Goal: Task Accomplishment & Management: Use online tool/utility

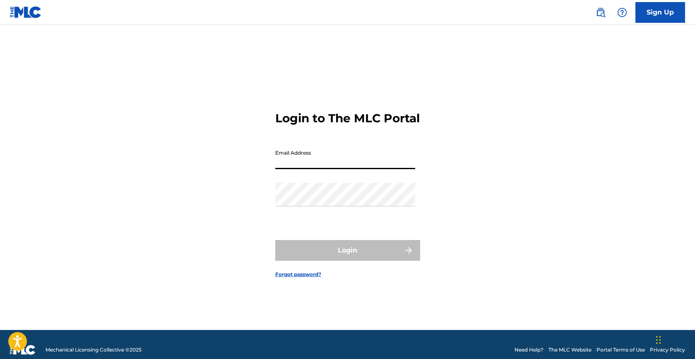
click at [309, 169] on input "Email Address" at bounding box center [345, 157] width 140 height 24
type input "[PERSON_NAME][EMAIL_ADDRESS][PERSON_NAME][DOMAIN_NAME]"
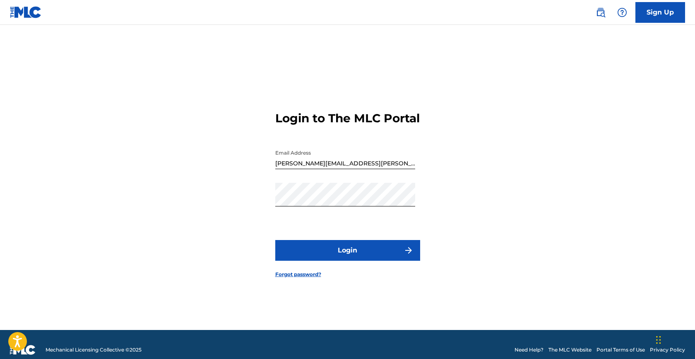
click at [342, 261] on button "Login" at bounding box center [347, 250] width 145 height 21
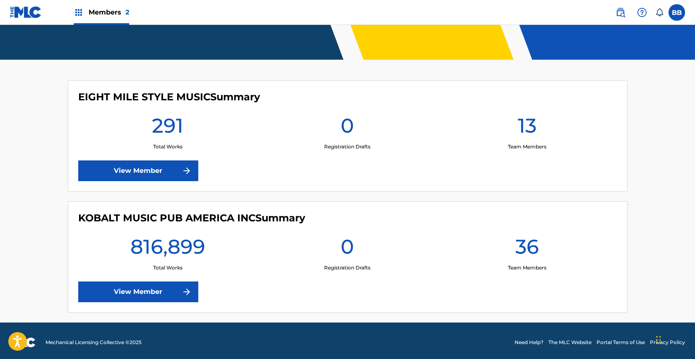
scroll to position [186, 0]
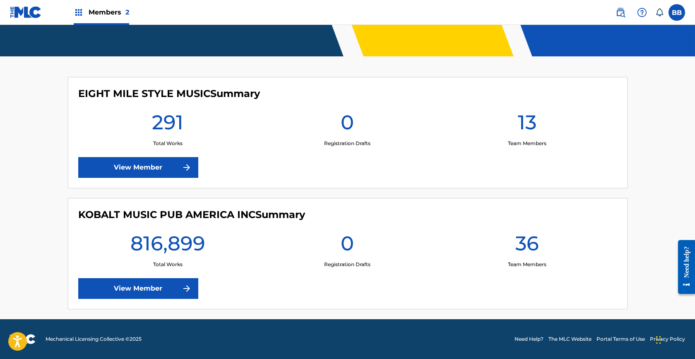
click at [169, 287] on link "View Member" at bounding box center [138, 288] width 120 height 21
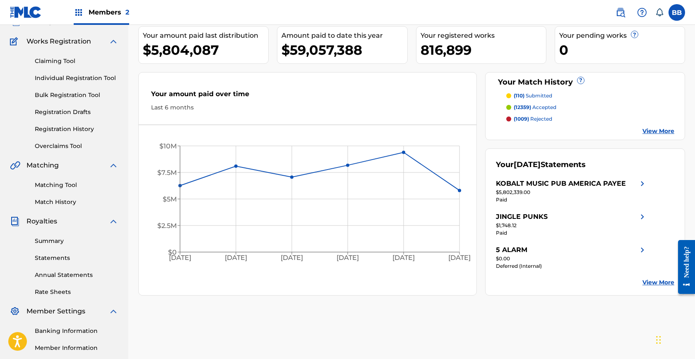
scroll to position [53, 0]
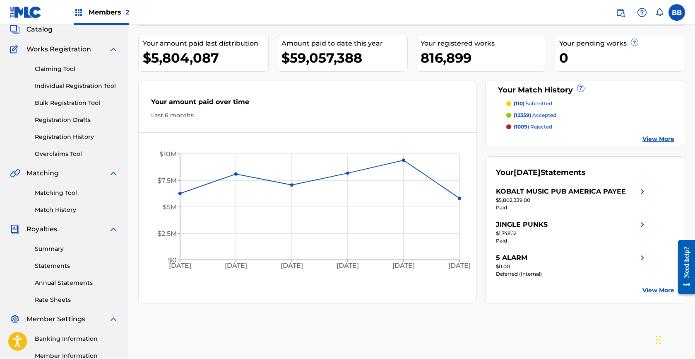
click at [77, 154] on link "Overclaims Tool" at bounding box center [77, 154] width 84 height 9
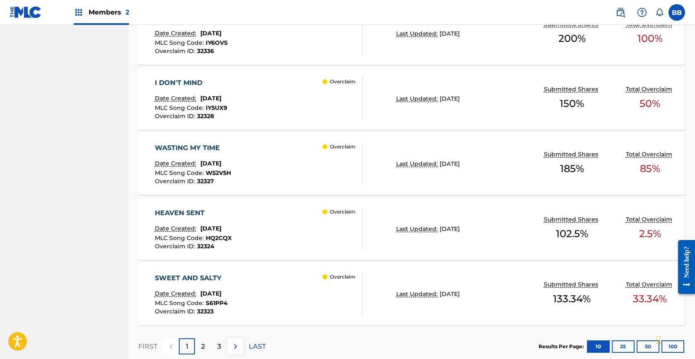
scroll to position [679, 0]
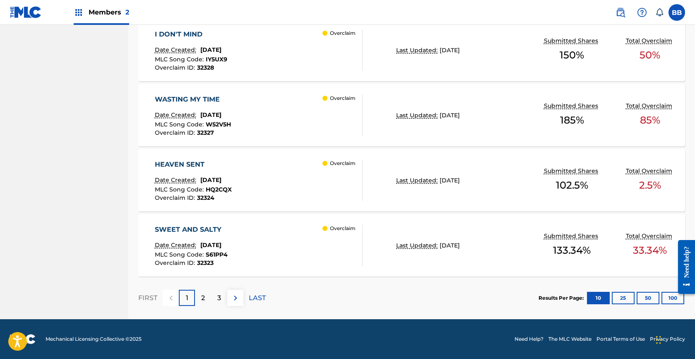
click at [672, 296] on iframe at bounding box center [683, 266] width 23 height 67
click at [673, 295] on div at bounding box center [683, 266] width 23 height 67
click at [673, 298] on div at bounding box center [683, 266] width 23 height 67
click at [674, 299] on div at bounding box center [683, 266] width 23 height 67
click at [672, 299] on iframe at bounding box center [683, 266] width 23 height 67
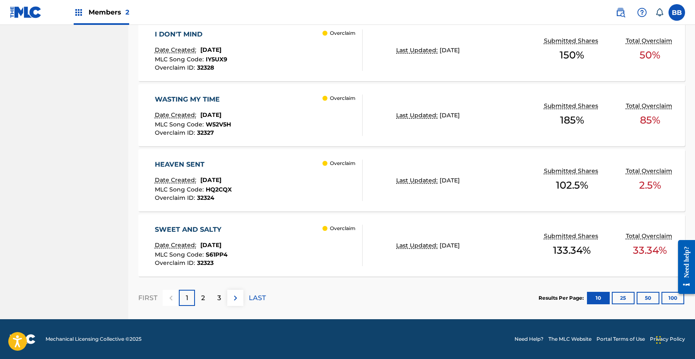
click at [666, 296] on button "100" at bounding box center [673, 298] width 23 height 12
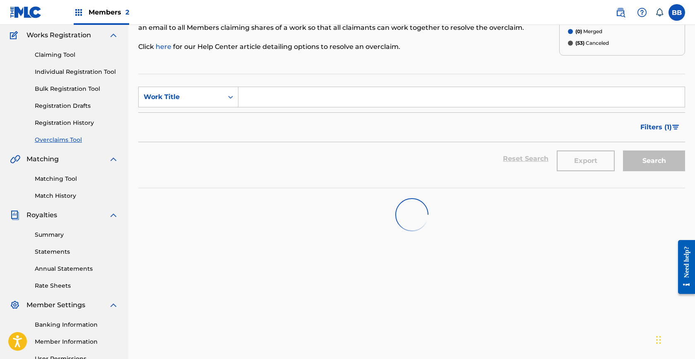
scroll to position [65, 0]
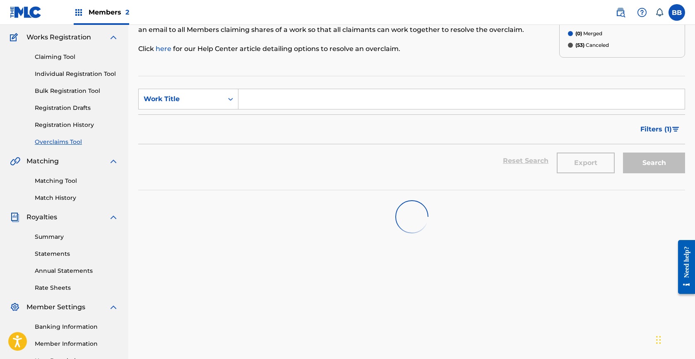
click at [349, 104] on input "Search Form" at bounding box center [462, 99] width 446 height 20
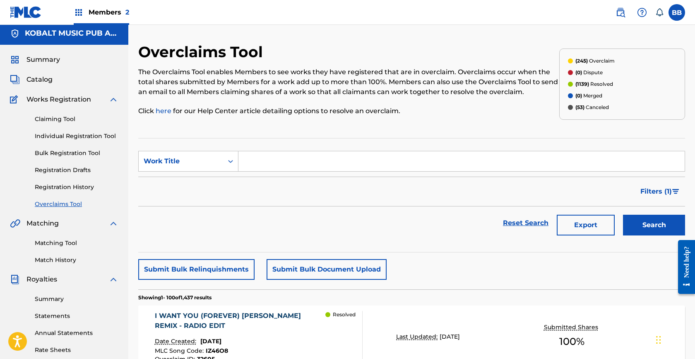
scroll to position [0, 0]
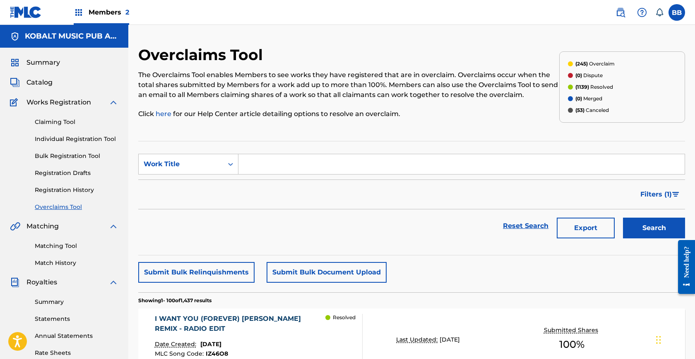
click at [281, 211] on div "Reset Search Export Search" at bounding box center [411, 225] width 547 height 33
click at [72, 186] on link "Registration History" at bounding box center [77, 190] width 84 height 9
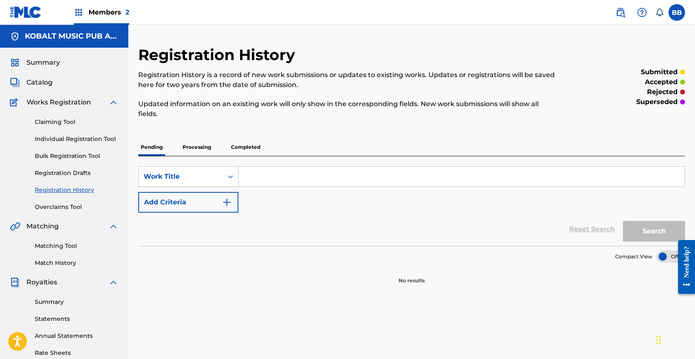
click at [63, 173] on link "Registration Drafts" at bounding box center [77, 173] width 84 height 9
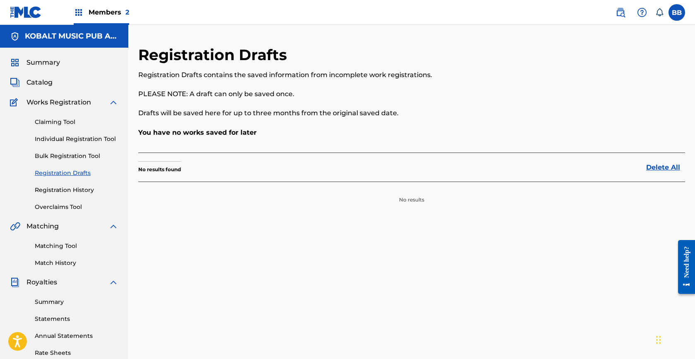
click at [62, 158] on link "Bulk Registration Tool" at bounding box center [77, 156] width 84 height 9
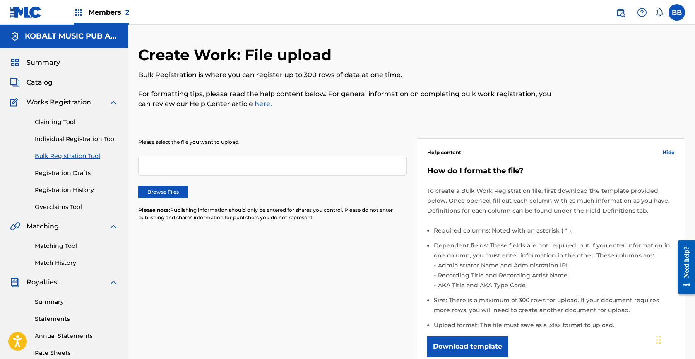
click at [72, 135] on link "Individual Registration Tool" at bounding box center [77, 139] width 84 height 9
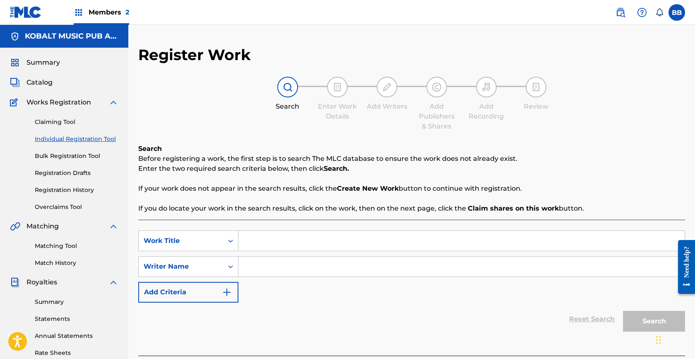
click at [70, 118] on link "Claiming Tool" at bounding box center [77, 122] width 84 height 9
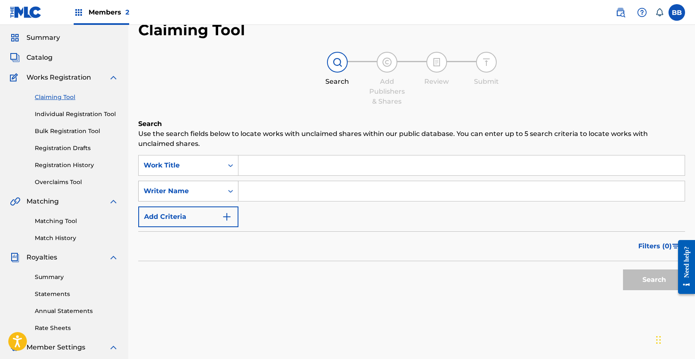
scroll to position [12, 0]
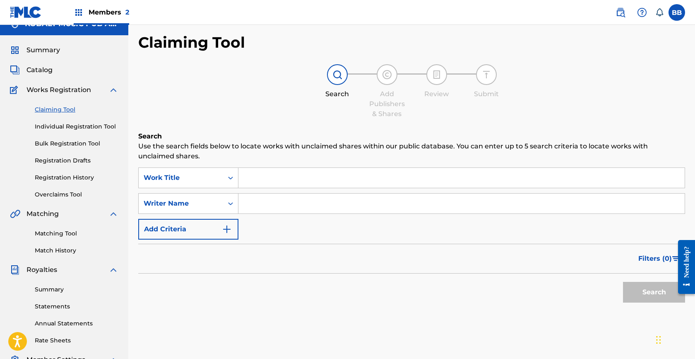
click at [259, 180] on input "Search Form" at bounding box center [462, 178] width 446 height 20
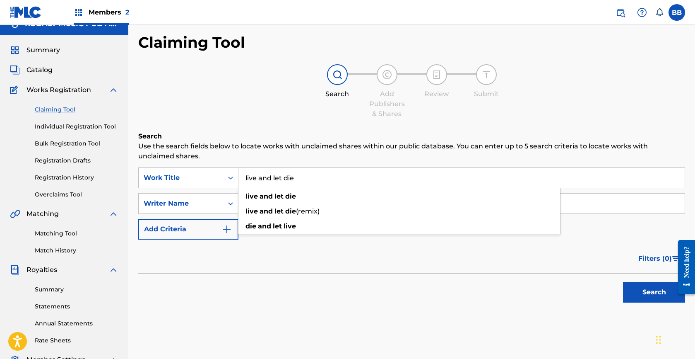
type input "live and let die"
click at [623, 282] on button "Search" at bounding box center [654, 292] width 62 height 21
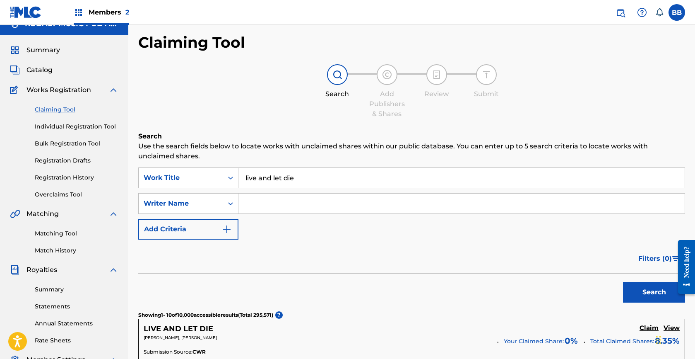
click at [262, 205] on input "Search Form" at bounding box center [462, 203] width 446 height 20
type input "[PERSON_NAME]"
click at [623, 282] on button "Search" at bounding box center [654, 292] width 62 height 21
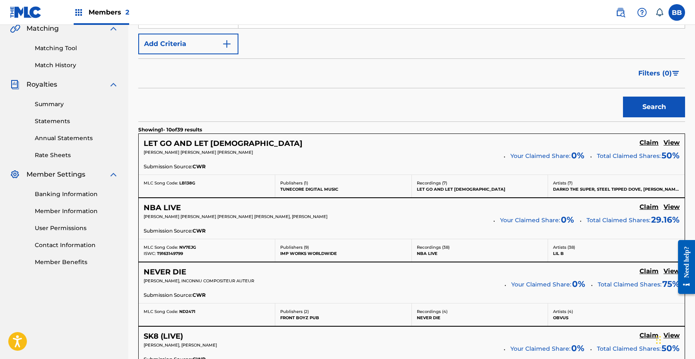
scroll to position [0, 0]
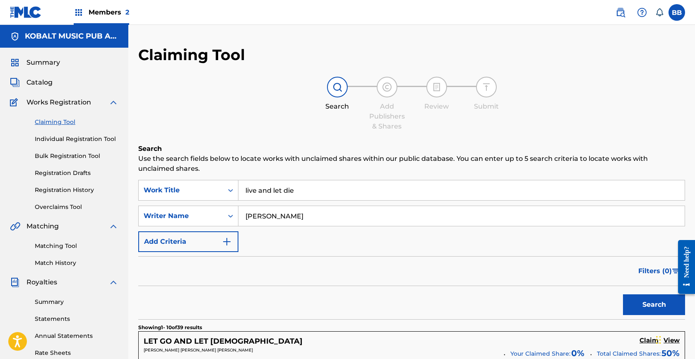
click at [74, 171] on link "Registration Drafts" at bounding box center [77, 173] width 84 height 9
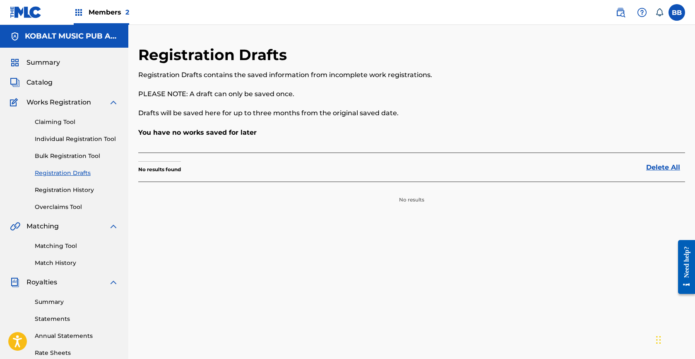
click at [43, 64] on span "Summary" at bounding box center [44, 63] width 34 height 10
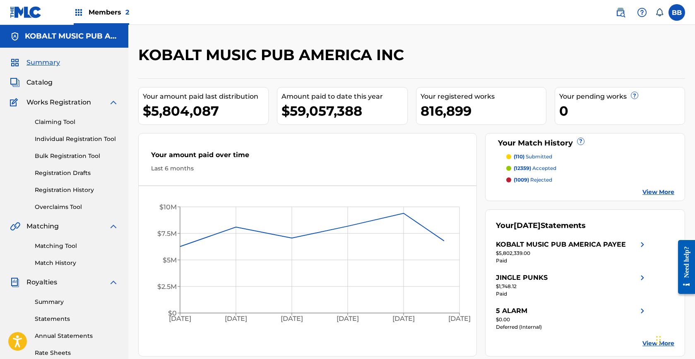
click at [48, 87] on span "Catalog" at bounding box center [40, 82] width 26 height 10
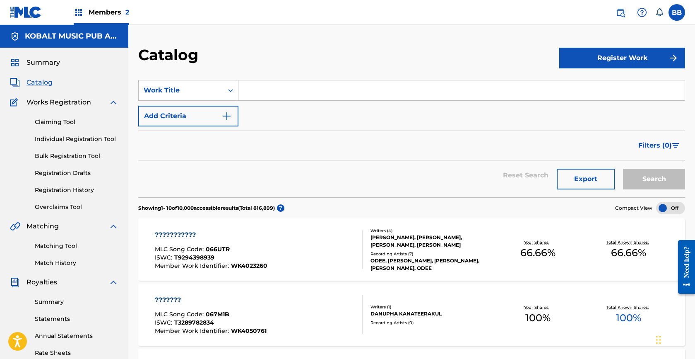
click at [47, 63] on span "Summary" at bounding box center [44, 63] width 34 height 10
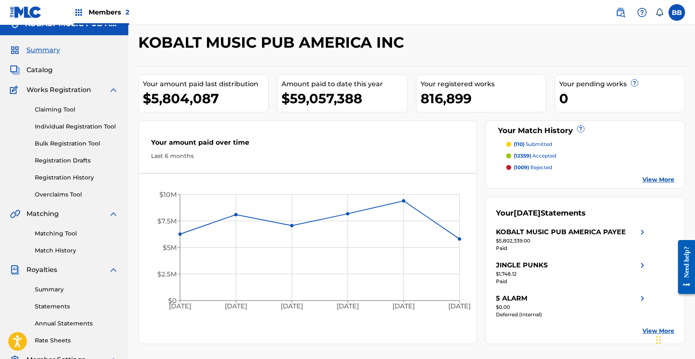
scroll to position [13, 0]
click at [482, 277] on div "Your amount paid last distribution $5,804,087 Amount paid to date this year $59…" at bounding box center [411, 204] width 547 height 278
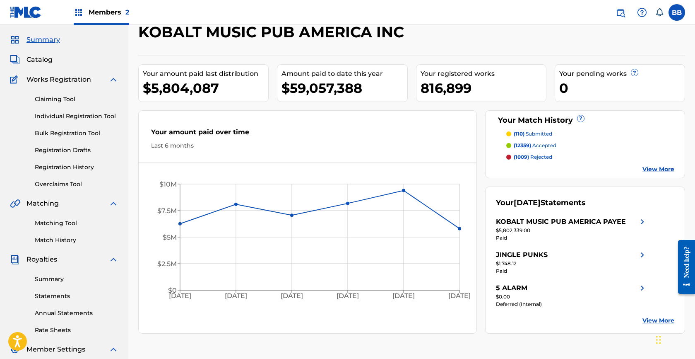
scroll to position [21, 0]
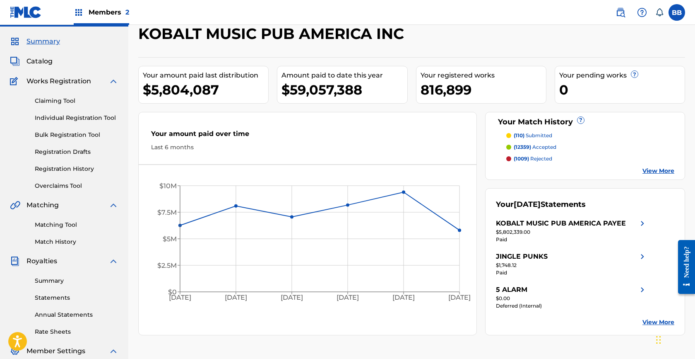
click at [482, 193] on div "Your amount paid last distribution $5,804,087 Amount paid to date this year $59…" at bounding box center [411, 196] width 547 height 278
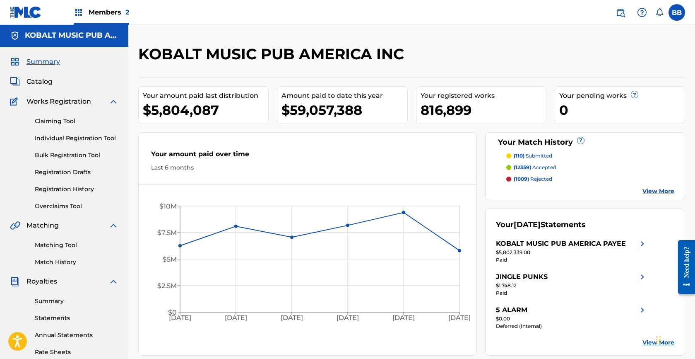
scroll to position [0, 0]
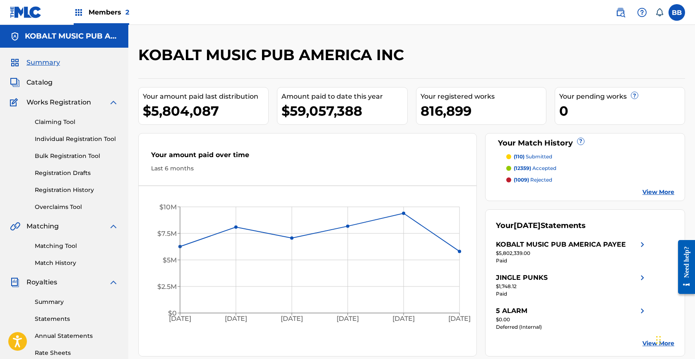
click at [43, 82] on span "Catalog" at bounding box center [40, 82] width 26 height 10
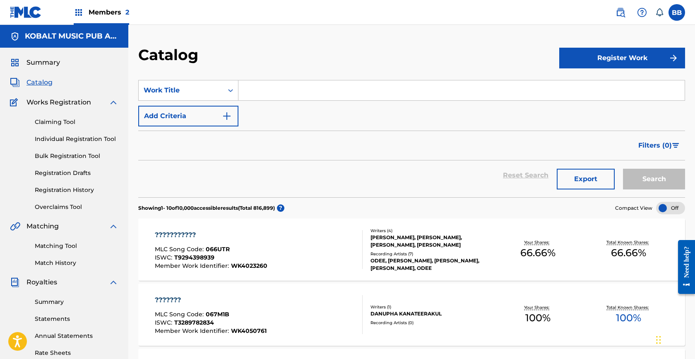
click at [66, 193] on link "Registration History" at bounding box center [77, 190] width 84 height 9
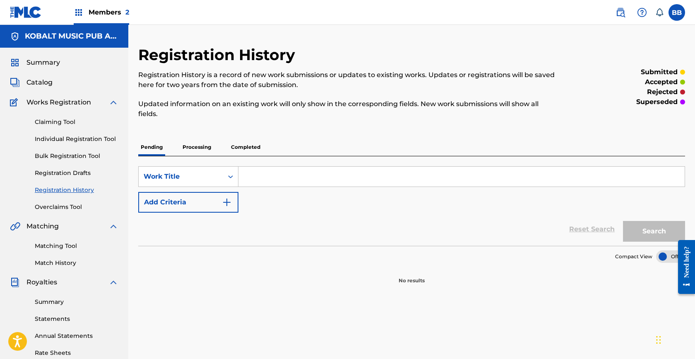
click at [70, 169] on link "Registration Drafts" at bounding box center [77, 173] width 84 height 9
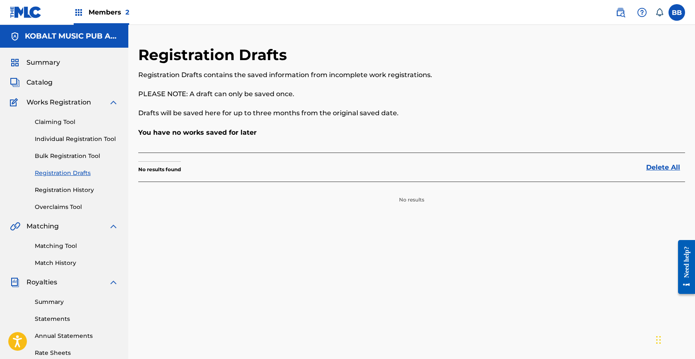
click at [48, 84] on span "Catalog" at bounding box center [40, 82] width 26 height 10
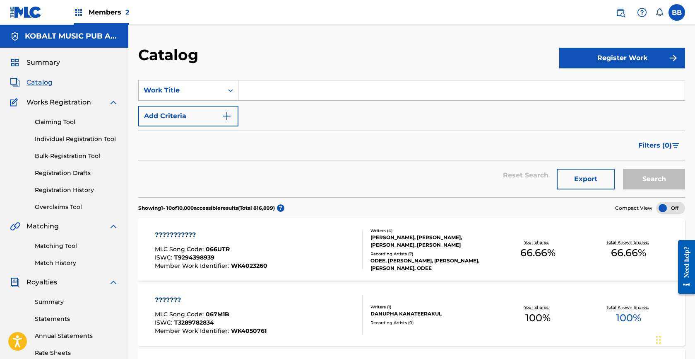
click at [289, 90] on input "Search Form" at bounding box center [462, 90] width 446 height 20
type input "l"
type input "[PERSON_NAME]"
click at [623, 169] on button "Search" at bounding box center [654, 179] width 62 height 21
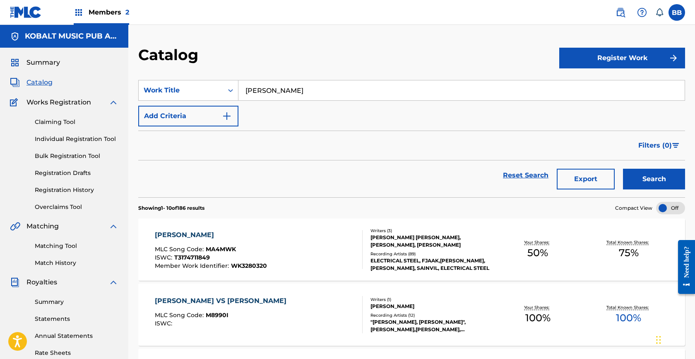
scroll to position [3, 0]
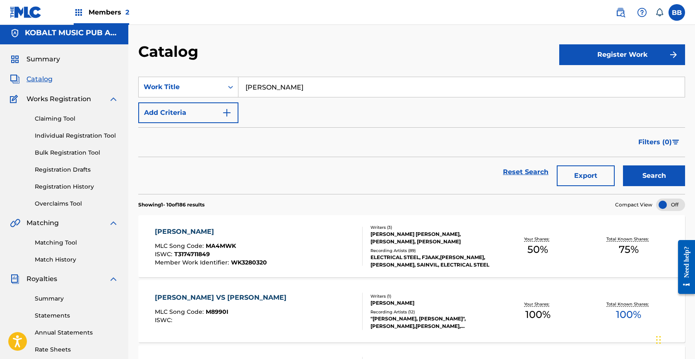
click at [369, 145] on div "Filters ( 0 )" at bounding box center [411, 142] width 547 height 30
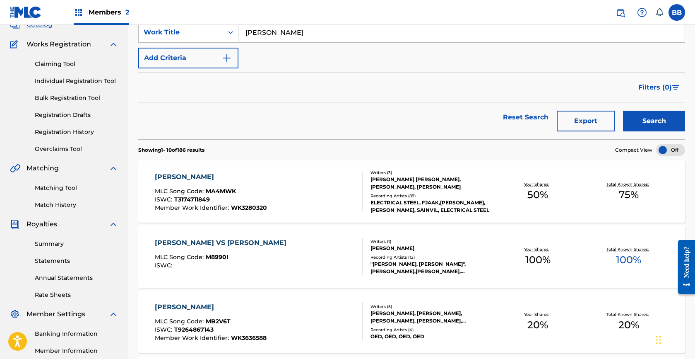
scroll to position [0, 0]
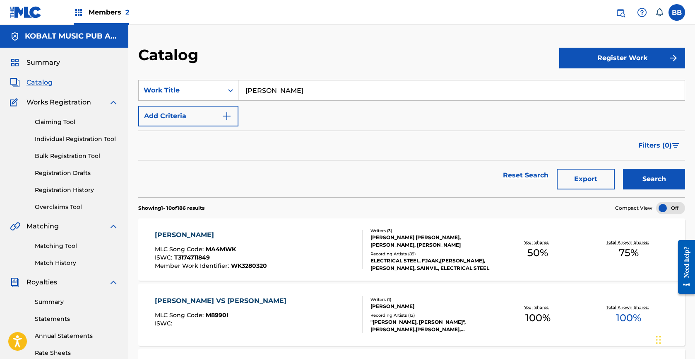
click at [46, 62] on span "Summary" at bounding box center [44, 63] width 34 height 10
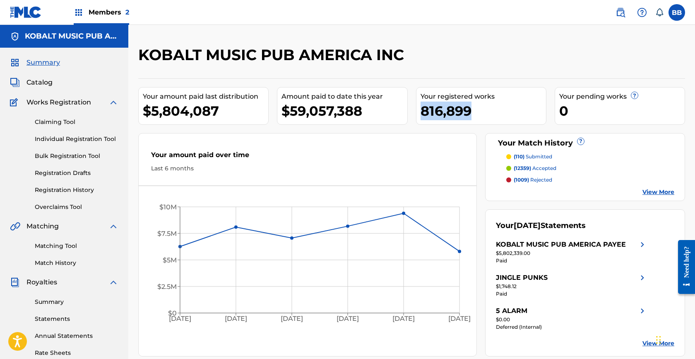
drag, startPoint x: 475, startPoint y: 115, endPoint x: 422, endPoint y: 116, distance: 53.9
click at [422, 116] on div "816,899" at bounding box center [483, 110] width 125 height 19
click at [422, 117] on div "816,899" at bounding box center [483, 110] width 125 height 19
drag, startPoint x: 480, startPoint y: 113, endPoint x: 423, endPoint y: 114, distance: 57.6
click at [423, 114] on div "816,899" at bounding box center [483, 110] width 125 height 19
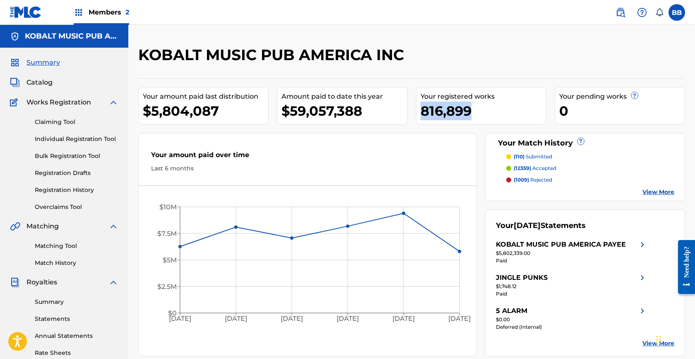
click at [423, 114] on div "816,899" at bounding box center [483, 110] width 125 height 19
drag, startPoint x: 476, startPoint y: 114, endPoint x: 424, endPoint y: 114, distance: 51.8
click at [424, 114] on div "816,899" at bounding box center [483, 110] width 125 height 19
drag, startPoint x: 424, startPoint y: 114, endPoint x: 492, endPoint y: 105, distance: 68.2
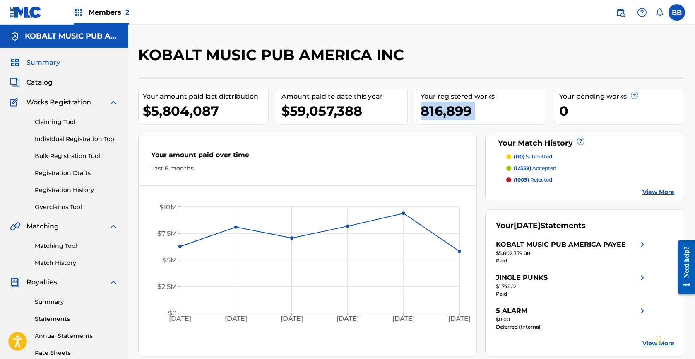
click at [492, 105] on div "816,899" at bounding box center [483, 110] width 125 height 19
click at [490, 106] on div "816,899" at bounding box center [483, 110] width 125 height 19
drag, startPoint x: 477, startPoint y: 113, endPoint x: 429, endPoint y: 113, distance: 47.6
click at [429, 113] on div "816,899" at bounding box center [483, 110] width 125 height 19
click at [430, 113] on div "816,899" at bounding box center [483, 110] width 125 height 19
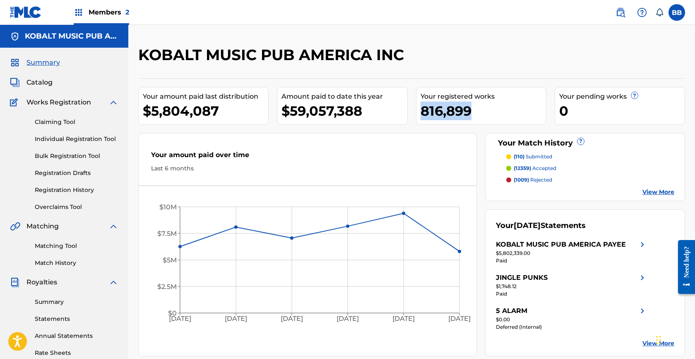
drag, startPoint x: 424, startPoint y: 112, endPoint x: 489, endPoint y: 109, distance: 65.1
click at [489, 109] on div "816,899" at bounding box center [483, 110] width 125 height 19
drag, startPoint x: 488, startPoint y: 110, endPoint x: 436, endPoint y: 110, distance: 52.2
click at [436, 110] on div "816,899" at bounding box center [483, 110] width 125 height 19
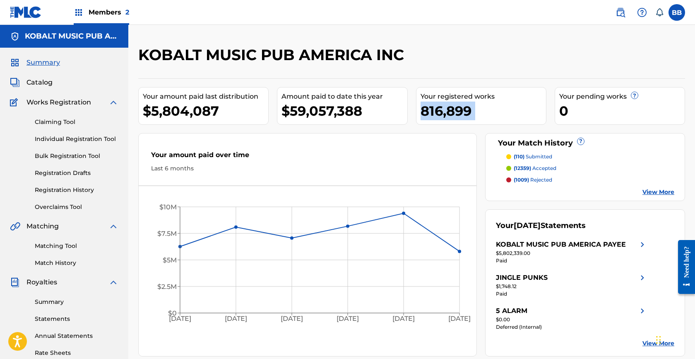
click at [436, 110] on div "816,899" at bounding box center [483, 110] width 125 height 19
drag, startPoint x: 425, startPoint y: 111, endPoint x: 480, endPoint y: 110, distance: 55.5
click at [480, 110] on div "816,899" at bounding box center [483, 110] width 125 height 19
drag, startPoint x: 480, startPoint y: 110, endPoint x: 414, endPoint y: 111, distance: 66.3
click at [414, 111] on div "Your amount paid last distribution $5,804,087 Amount paid to date this year $59…" at bounding box center [411, 217] width 547 height 278
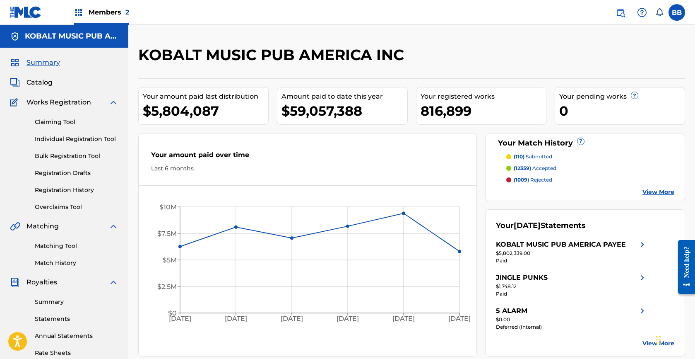
click at [420, 111] on div "Your registered works 816,899" at bounding box center [481, 106] width 130 height 38
drag, startPoint x: 420, startPoint y: 111, endPoint x: 491, endPoint y: 115, distance: 70.9
click at [491, 115] on div "816,899" at bounding box center [483, 110] width 125 height 19
drag, startPoint x: 491, startPoint y: 115, endPoint x: 425, endPoint y: 115, distance: 66.7
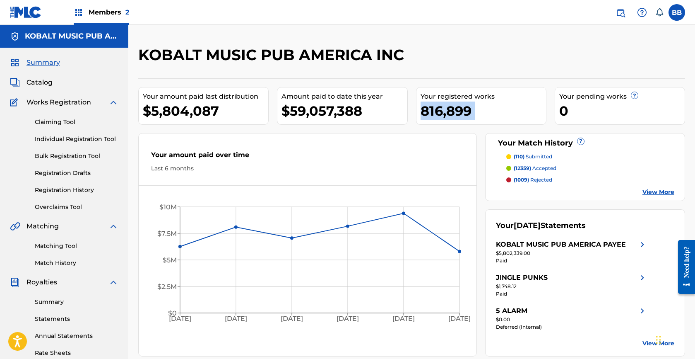
click at [425, 115] on div "816,899" at bounding box center [483, 110] width 125 height 19
click at [424, 115] on div "816,899" at bounding box center [483, 110] width 125 height 19
drag, startPoint x: 424, startPoint y: 115, endPoint x: 488, endPoint y: 119, distance: 64.4
click at [488, 119] on div "816,899" at bounding box center [483, 110] width 125 height 19
click at [488, 116] on div "816,899" at bounding box center [483, 110] width 125 height 19
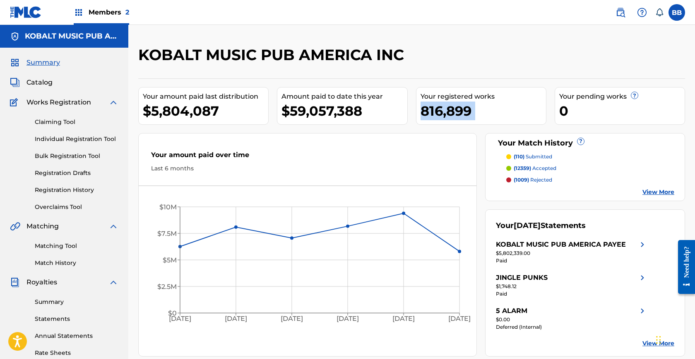
drag, startPoint x: 488, startPoint y: 116, endPoint x: 419, endPoint y: 116, distance: 69.2
click at [419, 116] on div "Your registered works 816,899" at bounding box center [481, 106] width 130 height 38
click at [419, 117] on div "Your registered works 816,899" at bounding box center [481, 106] width 130 height 38
drag, startPoint x: 373, startPoint y: 357, endPoint x: 373, endPoint y: 363, distance: 6.6
click at [373, 358] on html "Accessibility Screen-Reader Guide, Feedback, and Issue Reporting | New window M…" at bounding box center [347, 179] width 695 height 359
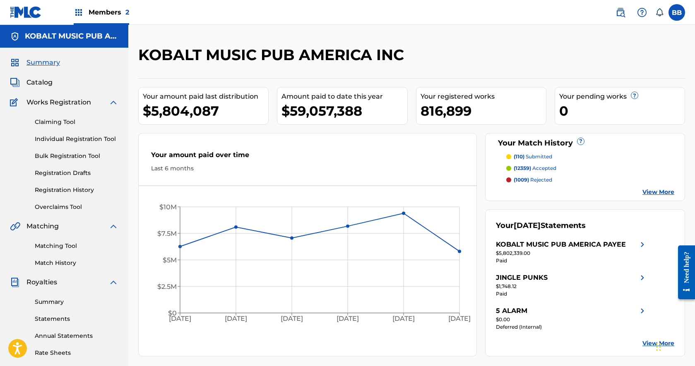
click at [45, 84] on span "Catalog" at bounding box center [40, 82] width 26 height 10
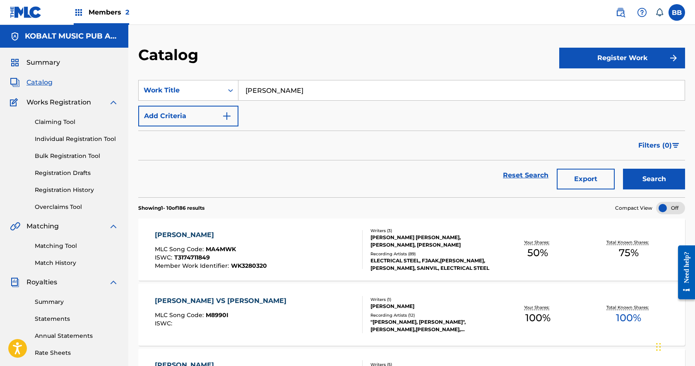
click at [82, 135] on link "Individual Registration Tool" at bounding box center [77, 139] width 84 height 9
